Goal: Information Seeking & Learning: Compare options

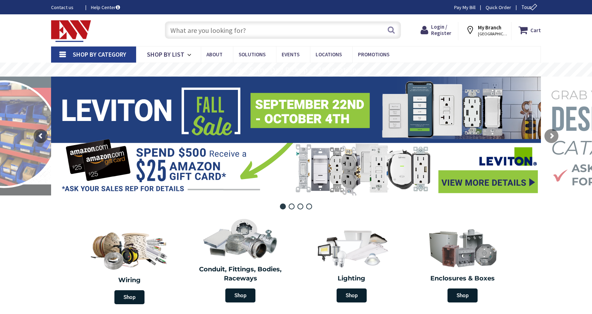
click at [223, 32] on input "text" at bounding box center [283, 29] width 236 height 17
paste input "TT-30 RV"
type input "TT-30 RV"
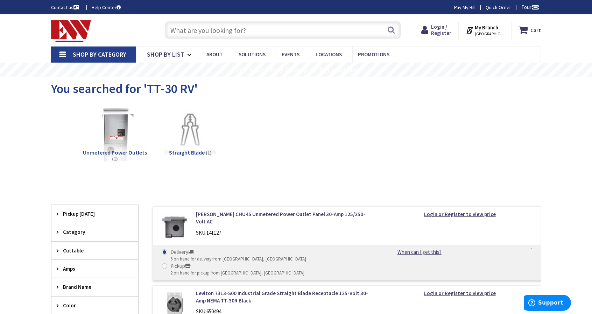
click at [115, 142] on img at bounding box center [114, 134] width 63 height 63
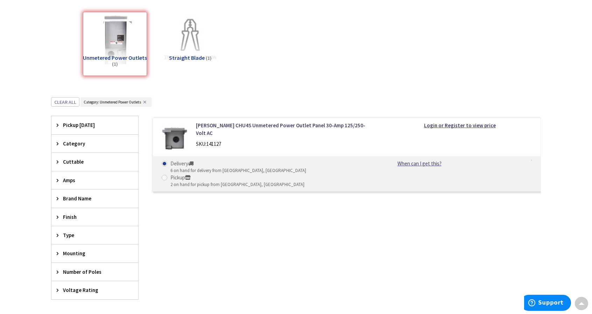
scroll to position [87, 0]
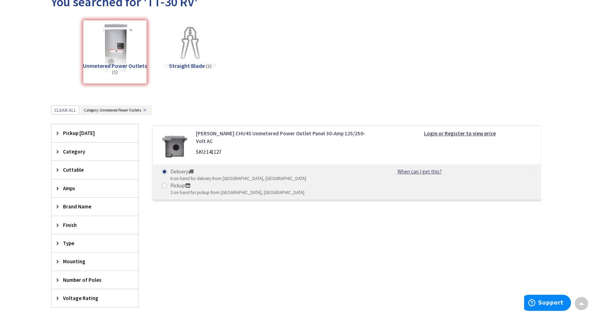
click at [283, 133] on link "Eaton CHU4S Unmetered Power Outlet Panel 30-Amp 125/250-Volt AC" at bounding box center [285, 137] width 178 height 15
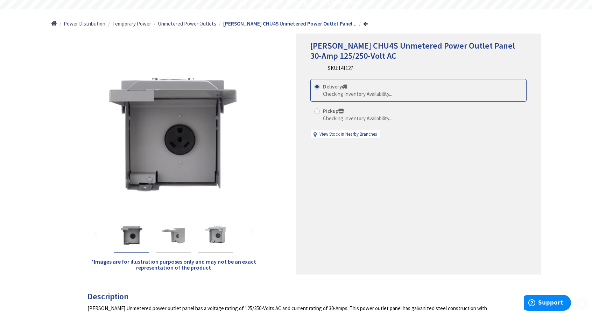
scroll to position [70, 0]
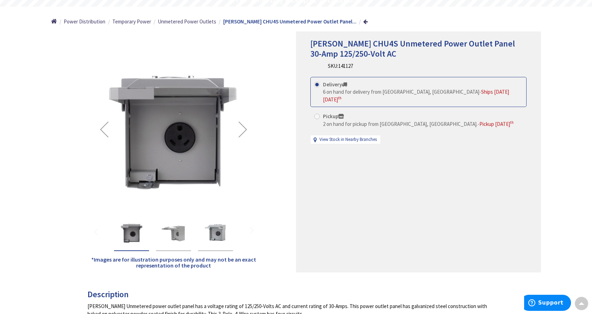
click at [238, 131] on div "Next" at bounding box center [243, 129] width 28 height 28
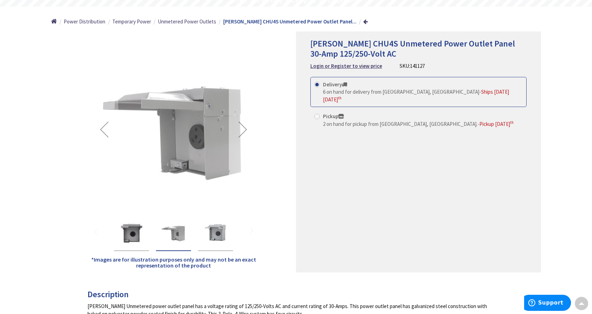
click at [243, 129] on div "Next" at bounding box center [243, 129] width 28 height 28
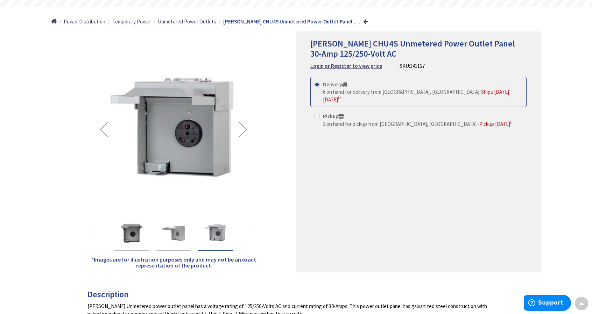
click at [243, 129] on div "Next" at bounding box center [243, 129] width 28 height 28
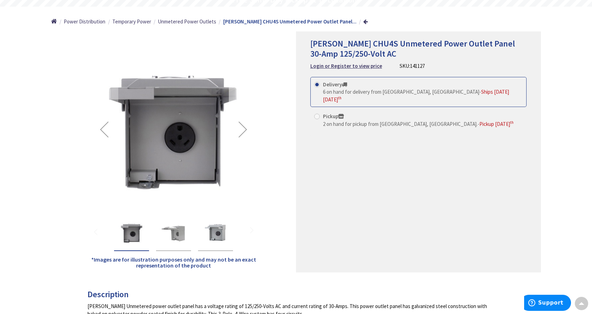
click at [243, 129] on div "Next" at bounding box center [243, 129] width 28 height 28
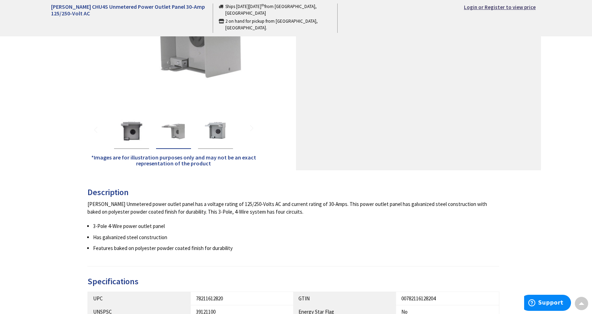
scroll to position [105, 0]
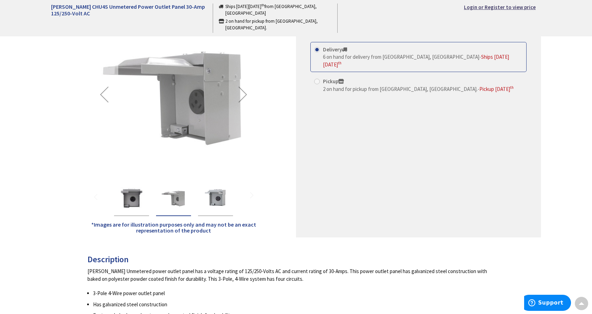
click at [109, 100] on div "Previous" at bounding box center [104, 94] width 28 height 28
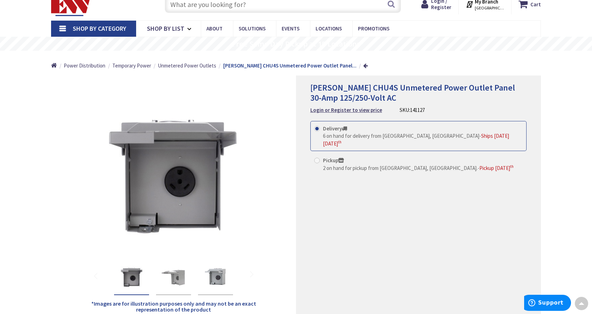
scroll to position [0, 0]
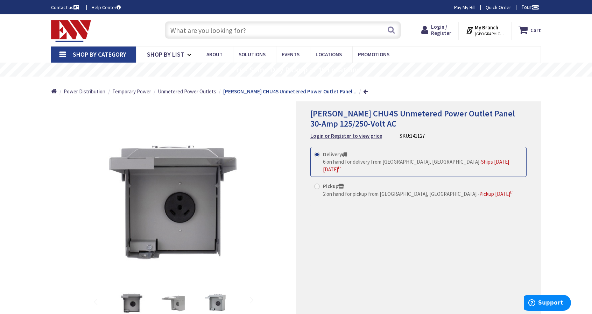
click at [189, 31] on input "text" at bounding box center [283, 29] width 236 height 17
paste input "TT-30 RV"
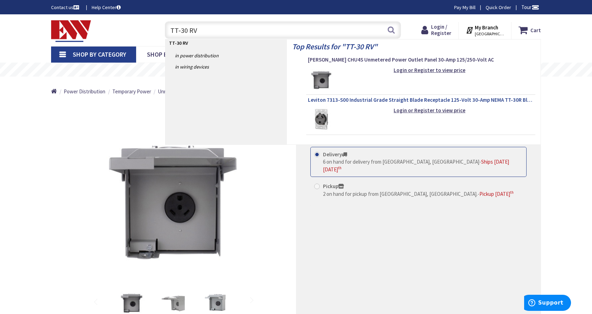
type input "TT-30 RV"
click at [367, 98] on span "Leviton 7313-S00 Industrial Grade Straight Blade Receptacle 125-Volt 30-Amp NEM…" at bounding box center [421, 100] width 226 height 7
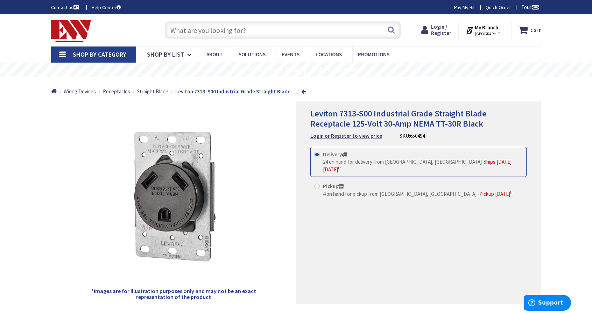
click at [238, 34] on input "text" at bounding box center [283, 29] width 236 height 17
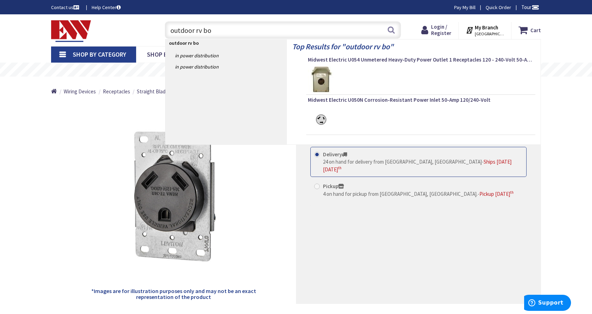
type input "outdoor rv box"
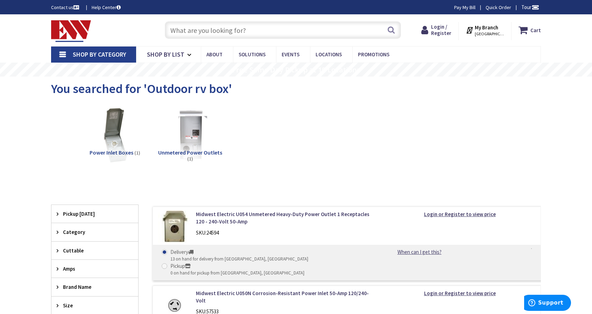
click at [103, 152] on span "Power Inlet Boxes" at bounding box center [112, 152] width 44 height 7
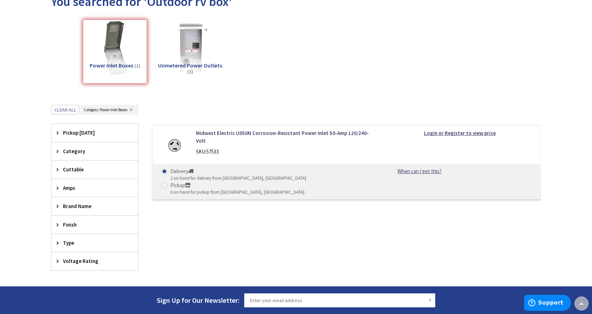
scroll to position [87, 0]
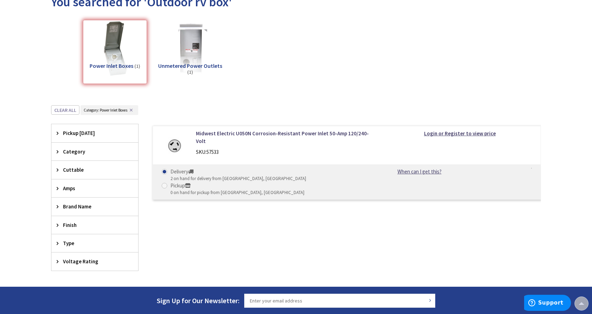
click at [111, 40] on div "Power Inlet Boxes (1)" at bounding box center [115, 52] width 64 height 64
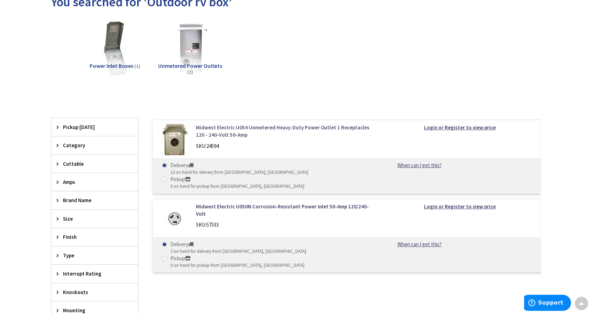
click at [247, 127] on link "Midwest Electric U054 Unmetered Heavy-Duty Power Outlet 1 Receptacles 120 - 240…" at bounding box center [285, 131] width 178 height 15
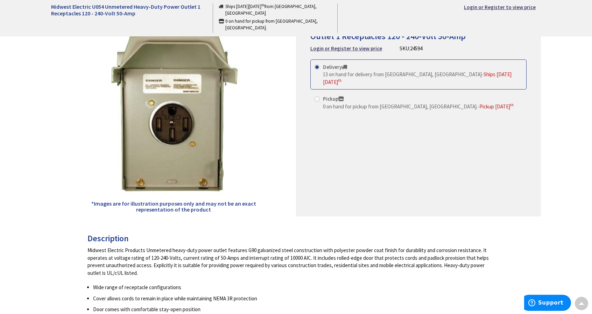
scroll to position [70, 0]
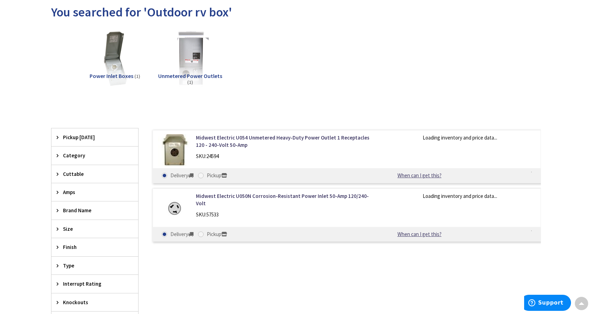
click at [185, 70] on img at bounding box center [190, 58] width 63 height 63
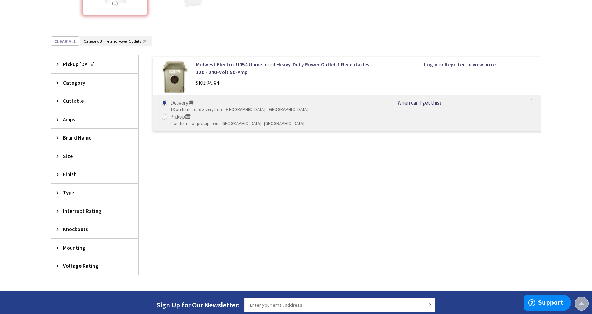
scroll to position [87, 0]
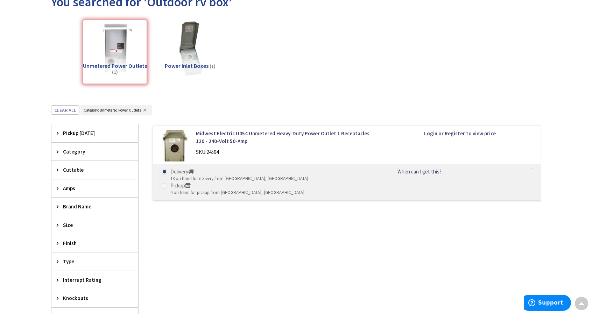
click at [108, 61] on div "Unmetered Power Outlets (1)" at bounding box center [115, 52] width 64 height 64
